Goal: Task Accomplishment & Management: Use online tool/utility

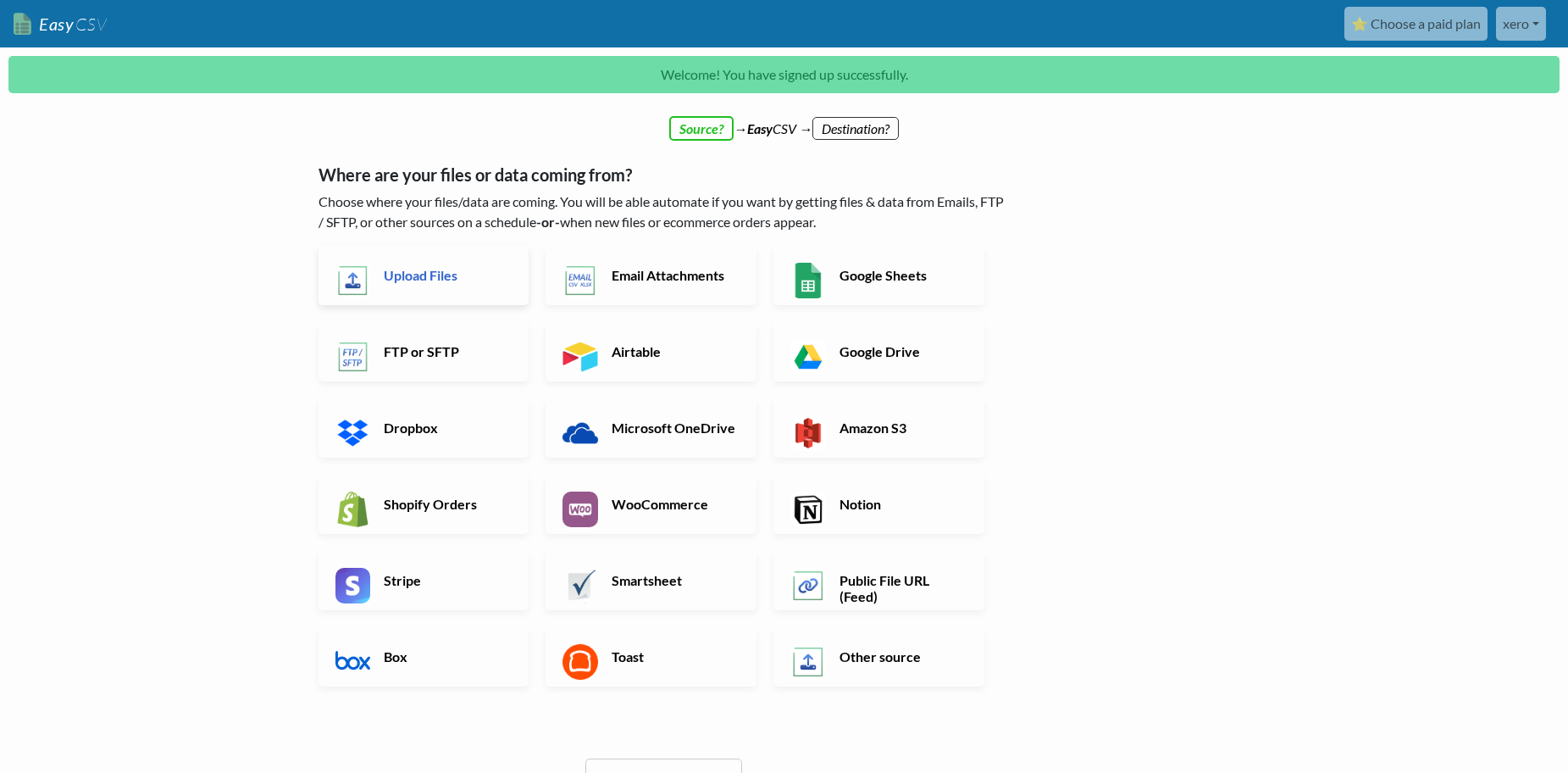
click at [417, 275] on h6 "Upload Files" at bounding box center [446, 275] width 133 height 16
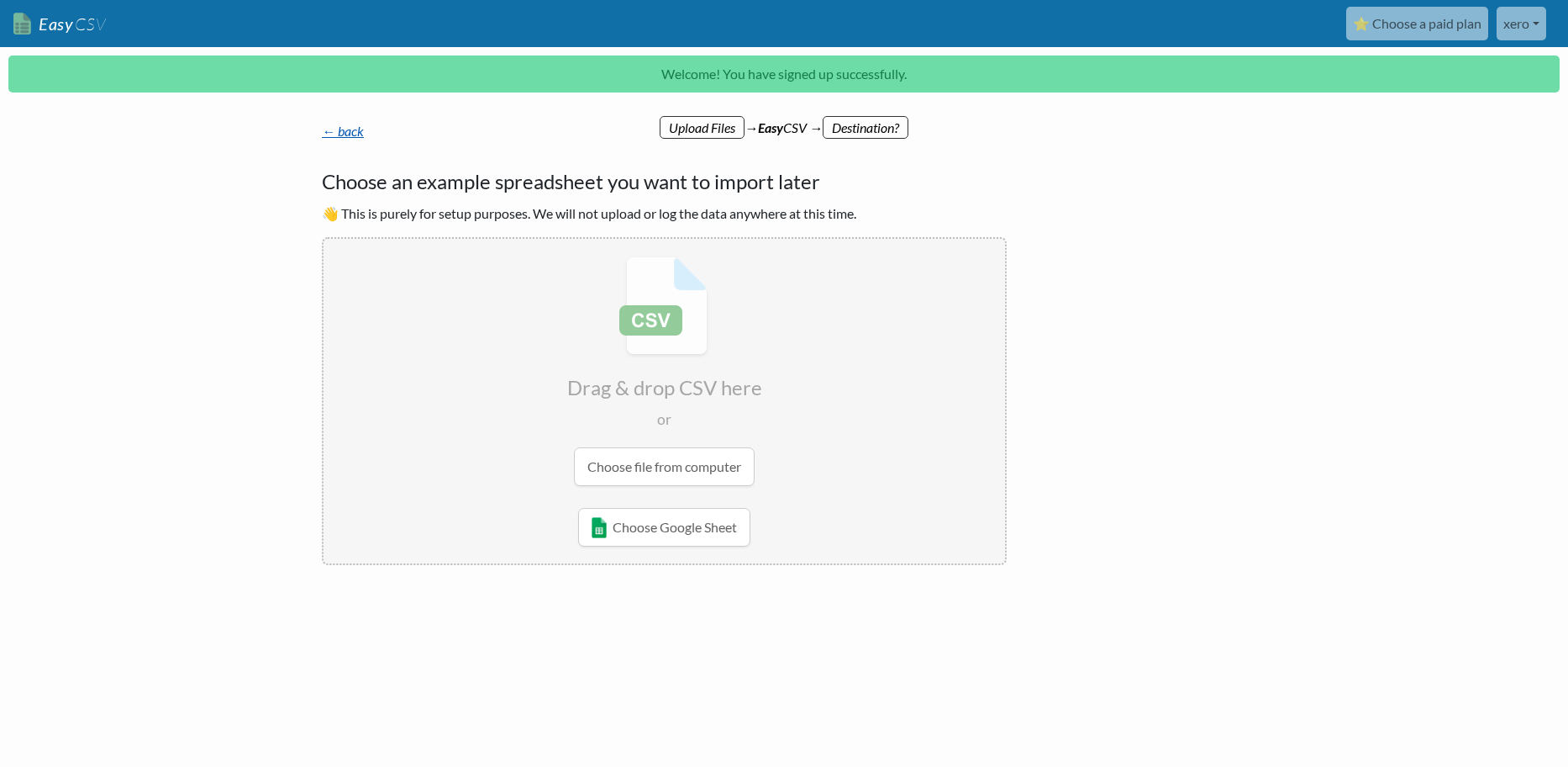
click at [344, 135] on link "← back" at bounding box center [343, 130] width 42 height 16
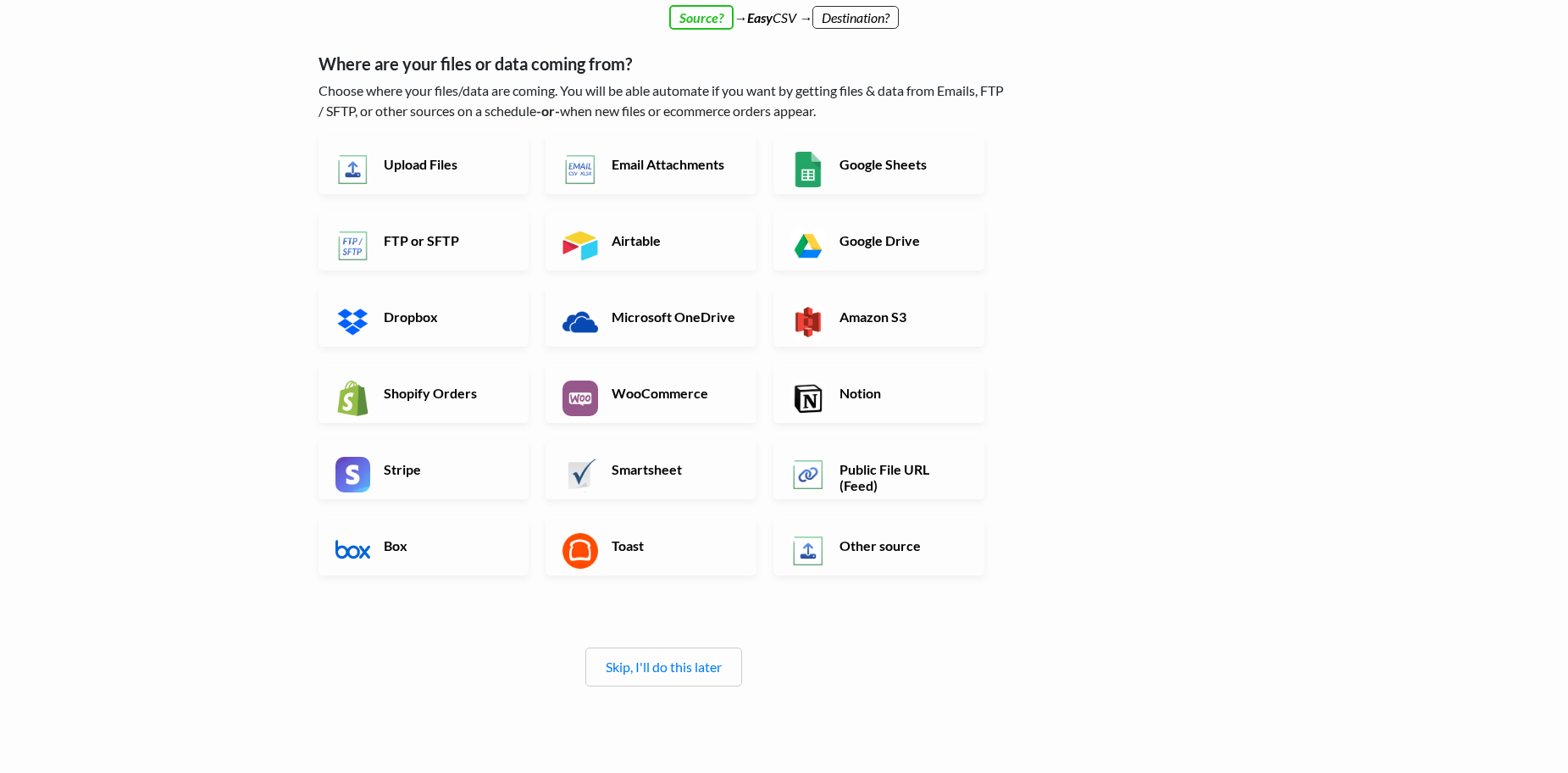
scroll to position [149, 0]
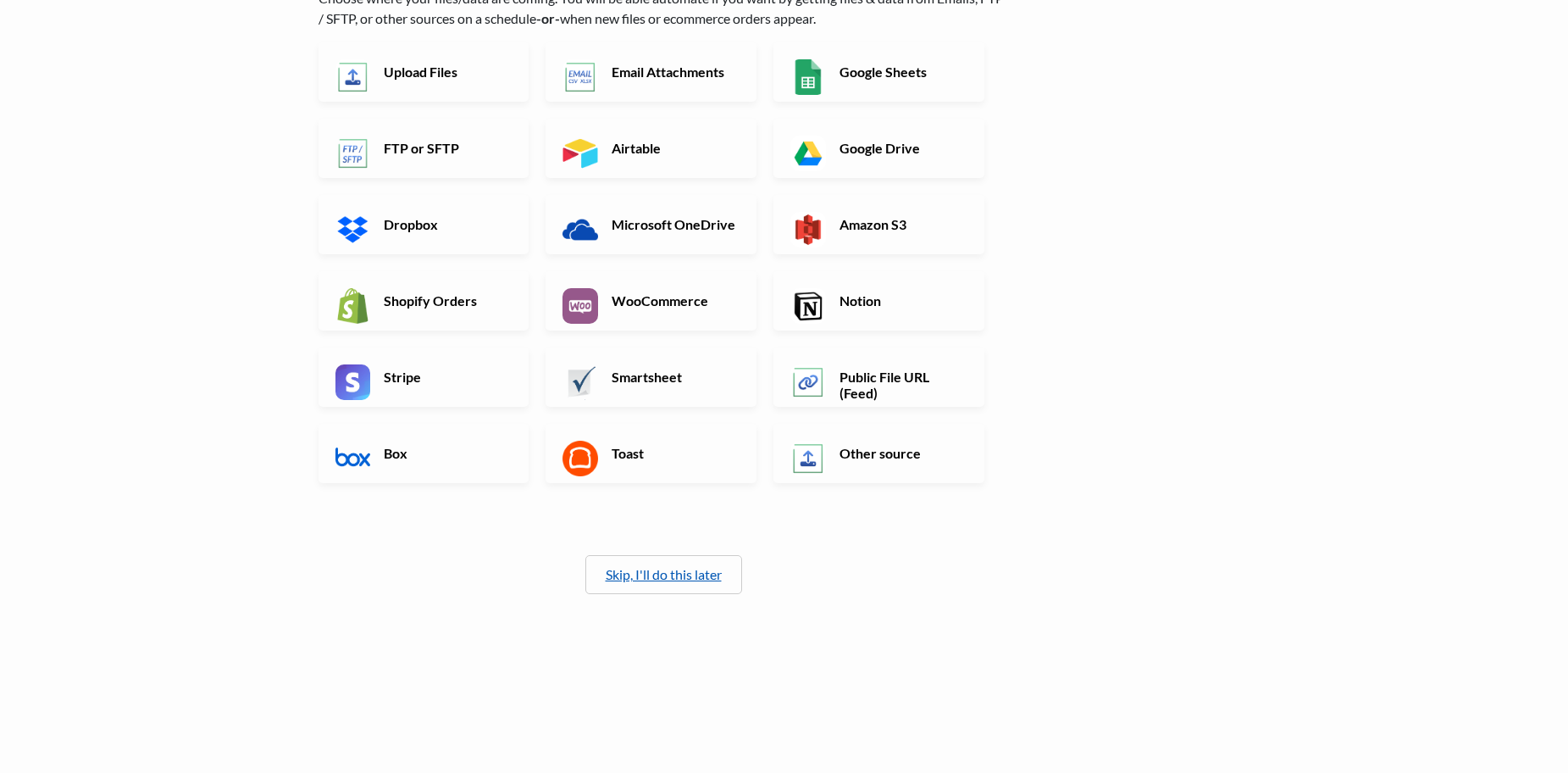
click at [681, 576] on link "Skip, I'll do this later" at bounding box center [664, 574] width 116 height 16
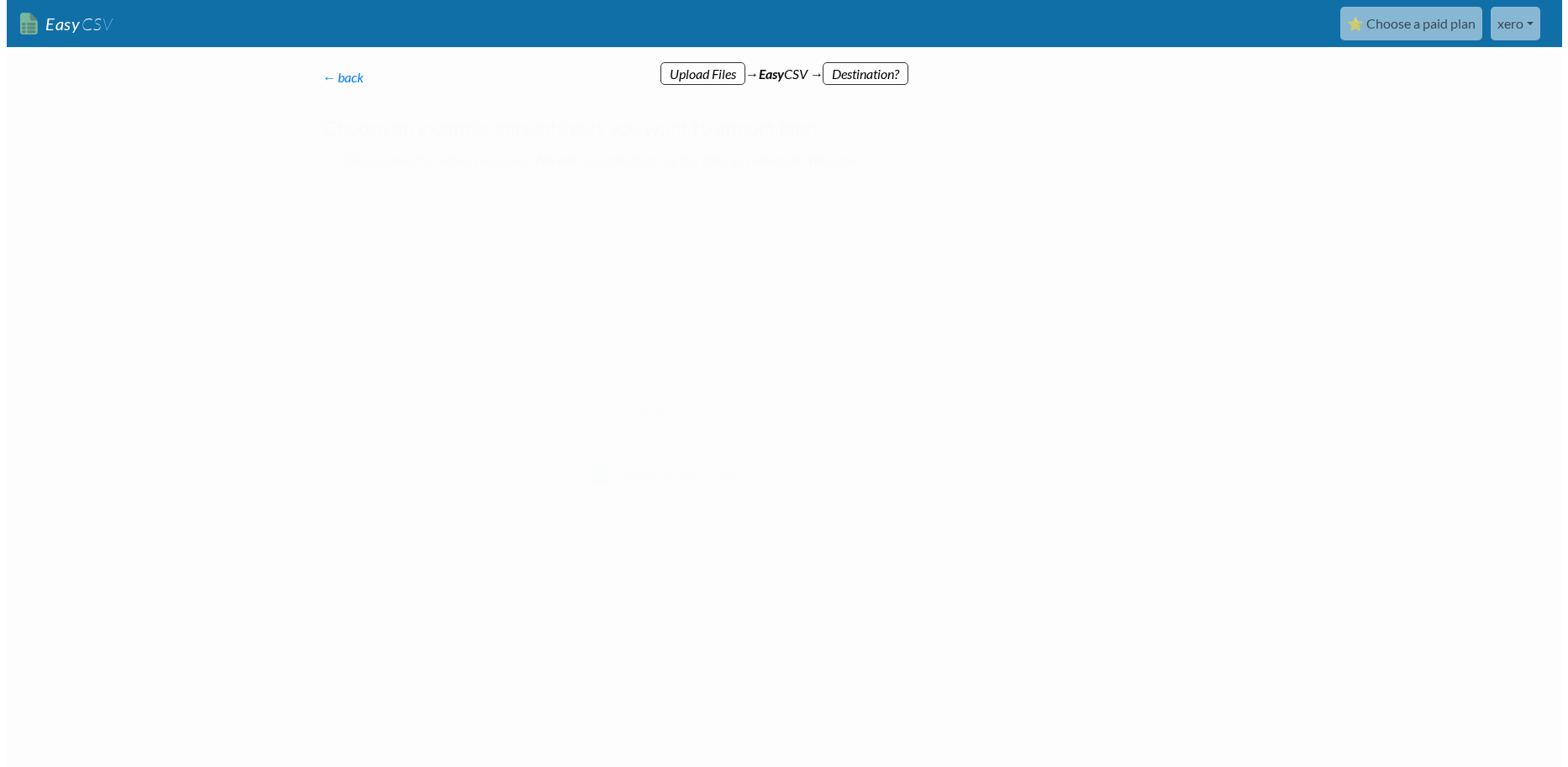
scroll to position [0, 0]
